Goal: Task Accomplishment & Management: Use online tool/utility

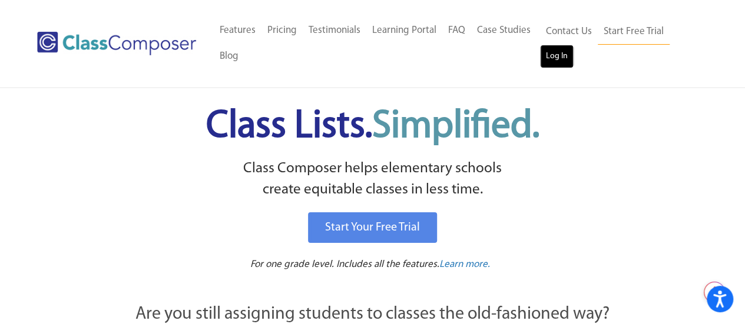
click at [559, 58] on link "Log In" at bounding box center [557, 57] width 34 height 24
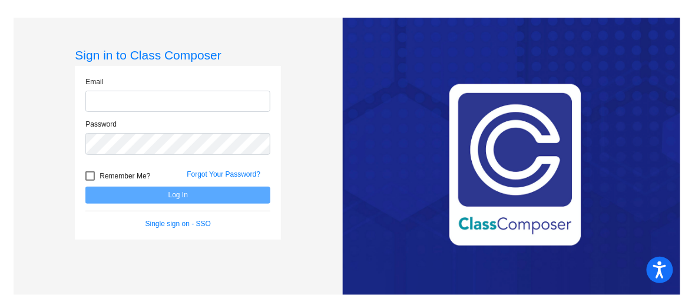
type input "krista.tennefoss@irsd.k12.de.us"
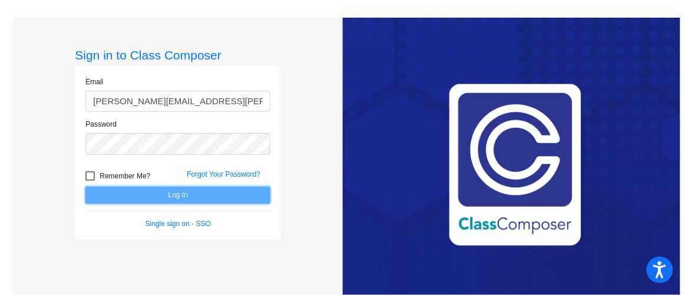
click at [180, 200] on button "Log In" at bounding box center [177, 195] width 185 height 17
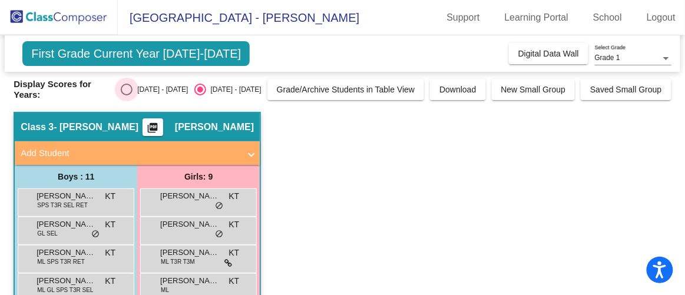
click at [132, 95] on div "Select an option" at bounding box center [127, 90] width 12 height 12
click at [127, 96] on input "2024 - 2025" at bounding box center [126, 95] width 1 height 1
radio input "true"
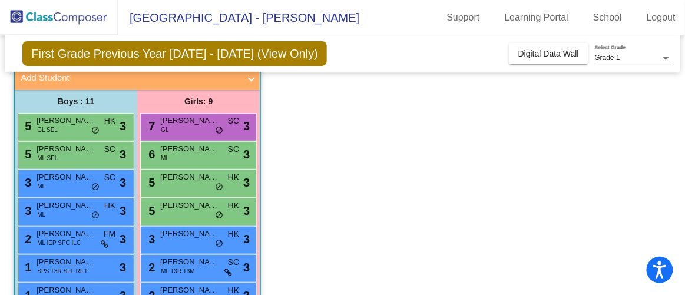
scroll to position [78, 0]
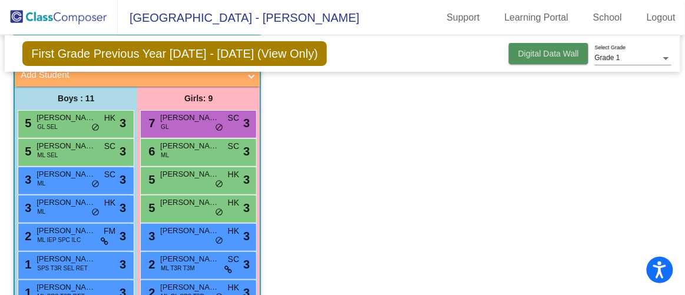
click at [560, 57] on span "Digital Data Wall" at bounding box center [548, 53] width 61 height 9
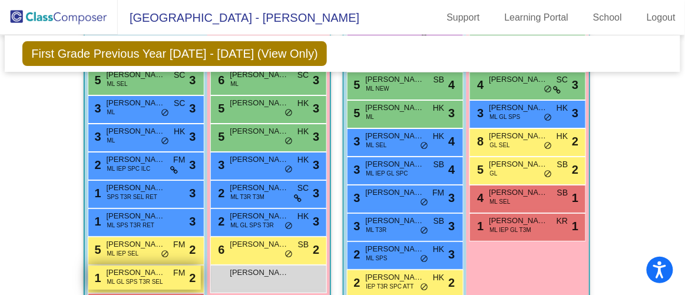
scroll to position [993, 0]
